Goal: Task Accomplishment & Management: Use online tool/utility

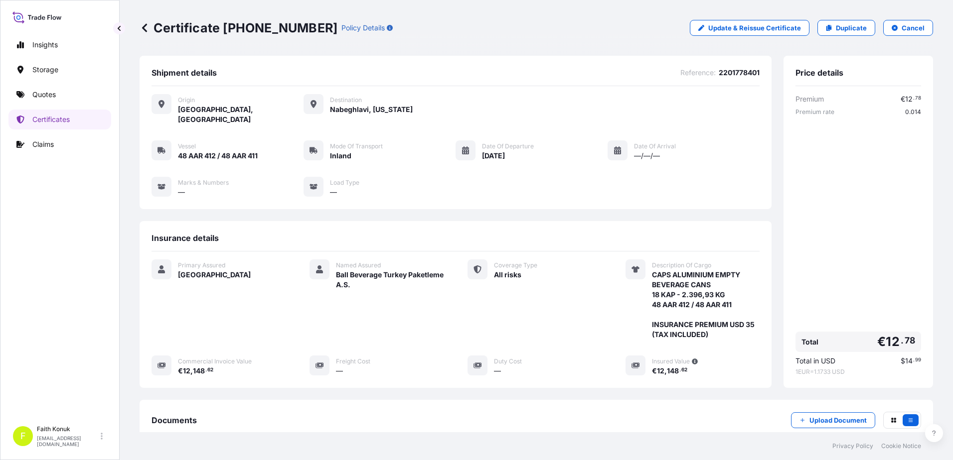
scroll to position [113, 0]
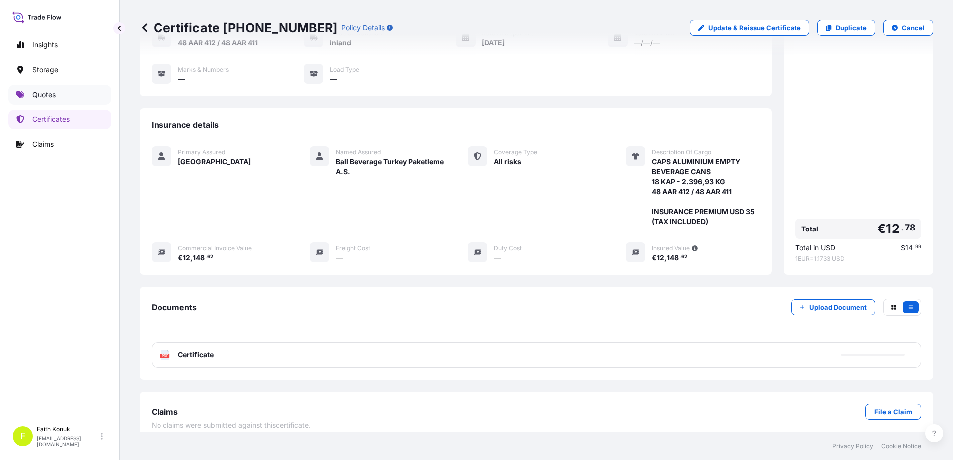
click at [60, 91] on link "Quotes" at bounding box center [59, 95] width 103 height 20
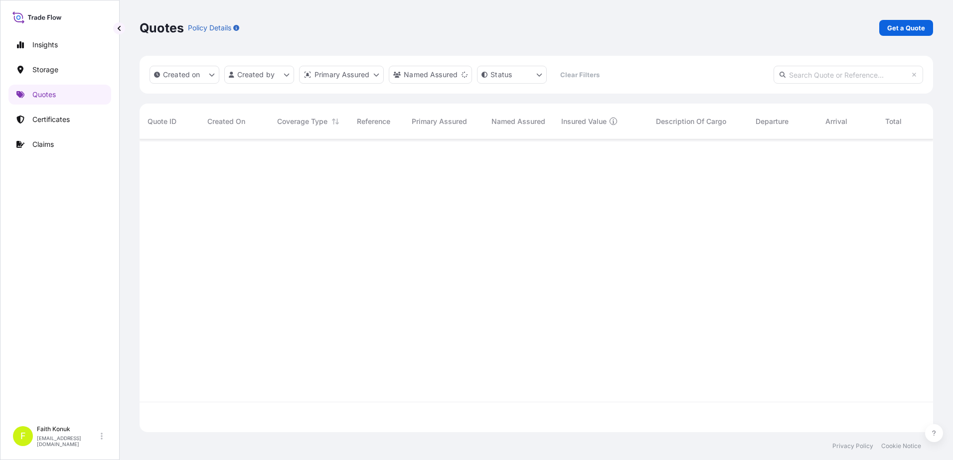
scroll to position [321, 786]
click at [77, 121] on link "Certificates" at bounding box center [59, 120] width 103 height 20
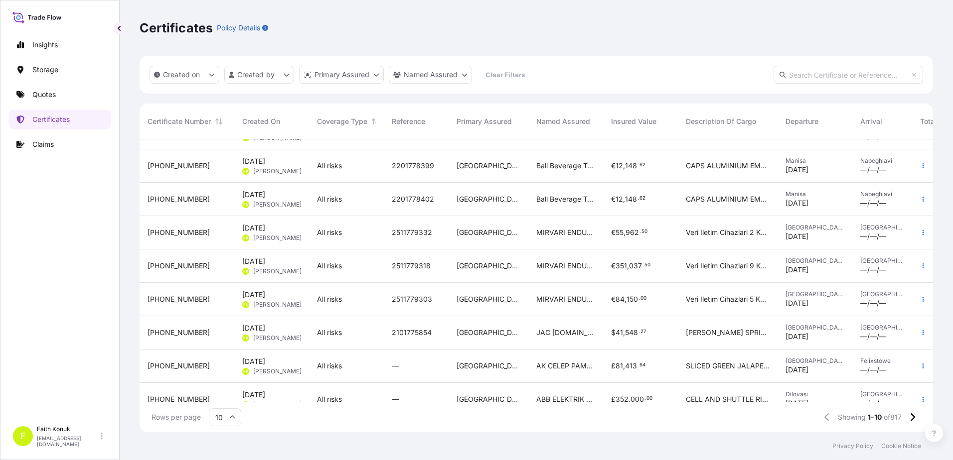
scroll to position [79, 0]
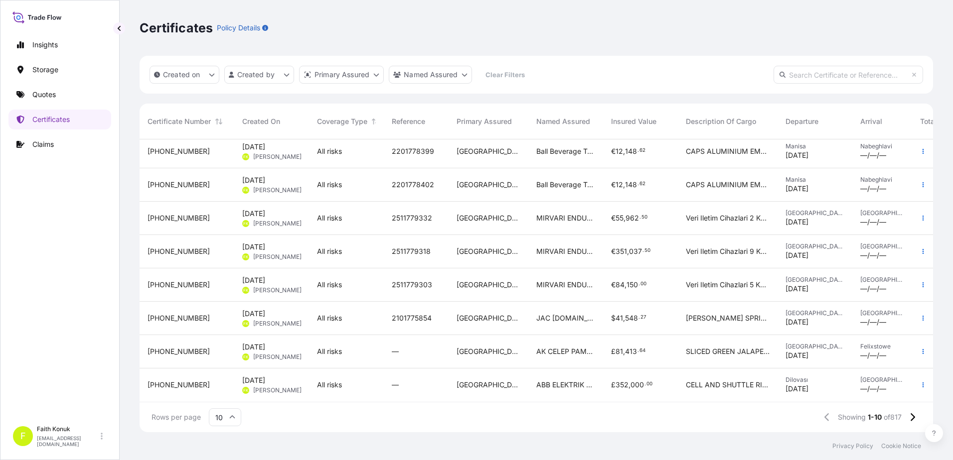
click at [737, 37] on div "Certificates Policy Details" at bounding box center [536, 28] width 793 height 56
click at [811, 73] on input "text" at bounding box center [847, 75] width 149 height 18
paste input "31600-832"
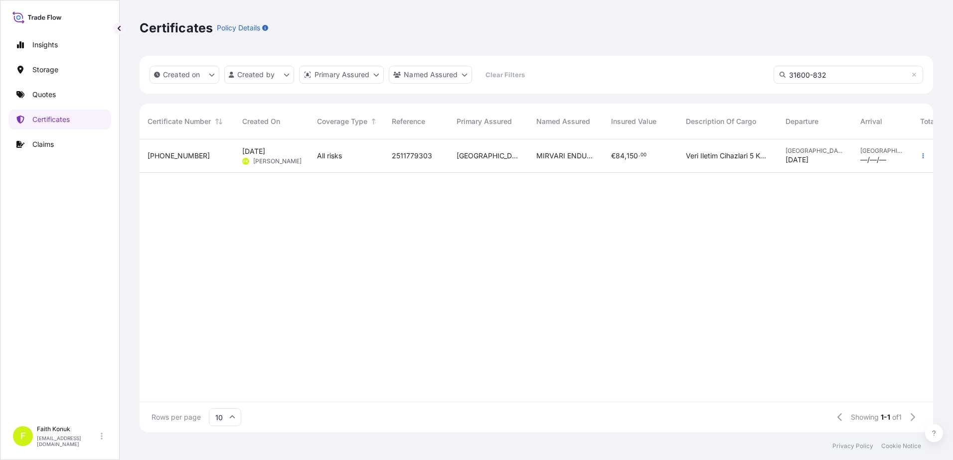
type input "31600-832"
click at [193, 160] on div "[PHONE_NUMBER]" at bounding box center [186, 156] width 79 height 10
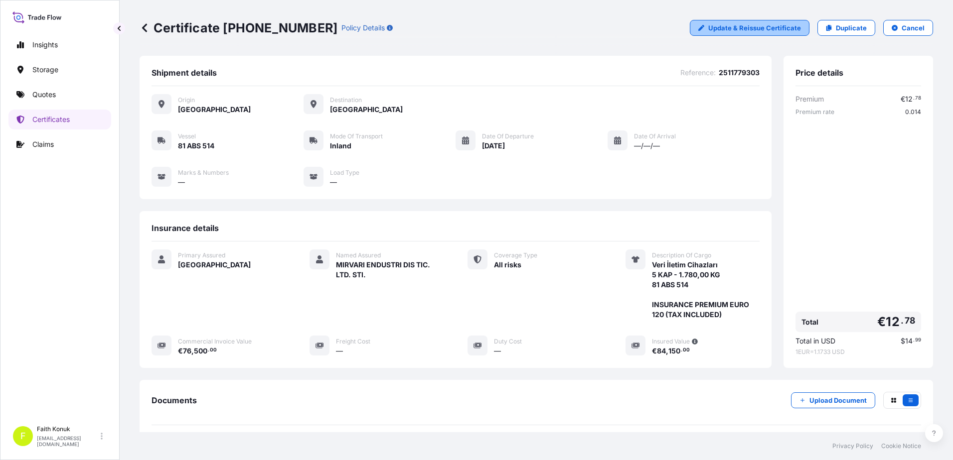
click at [706, 33] on link "Update & Reissue Certificate" at bounding box center [750, 28] width 120 height 16
select select "Inland"
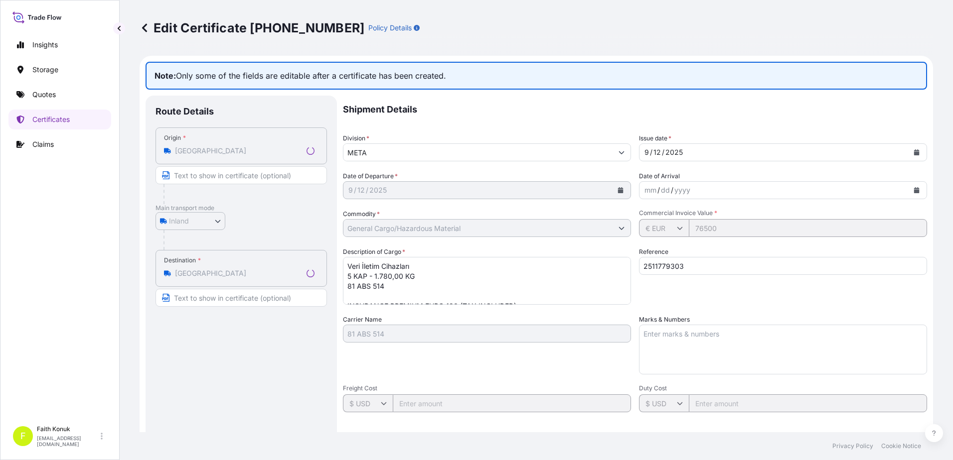
select select "31600"
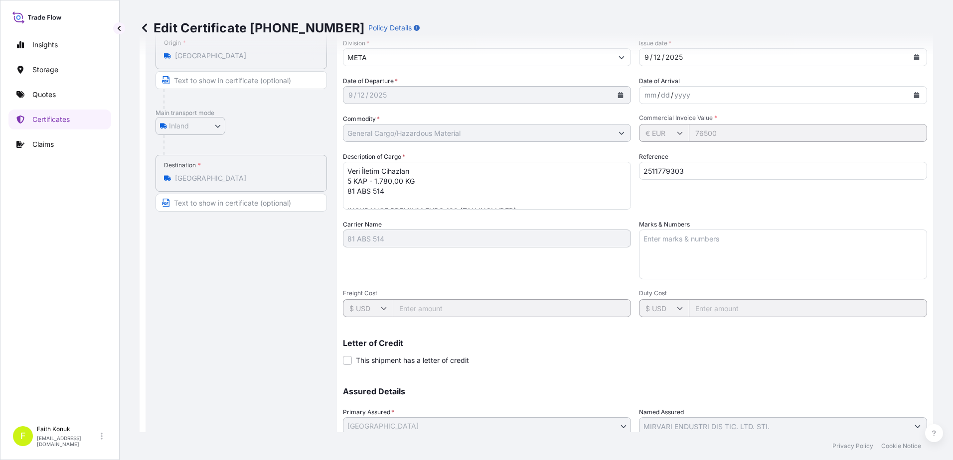
scroll to position [22, 0]
